Goal: Task Accomplishment & Management: Use online tool/utility

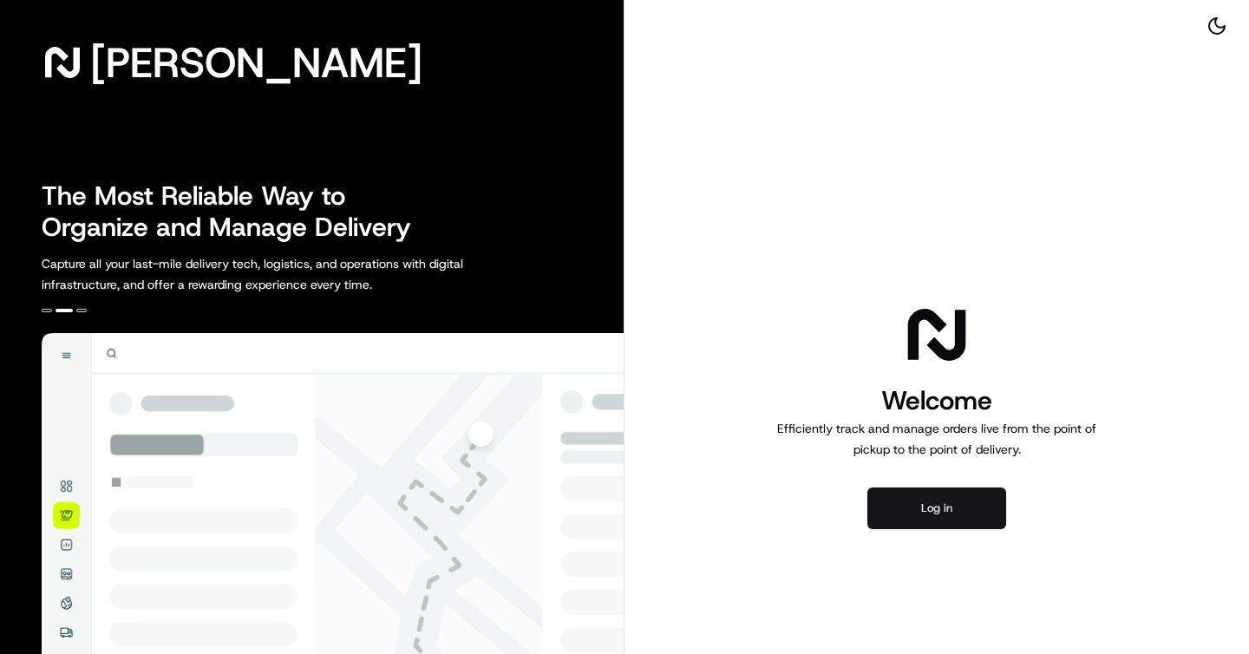
click at [944, 499] on button "Log in" at bounding box center [937, 509] width 139 height 42
